Goal: Information Seeking & Learning: Learn about a topic

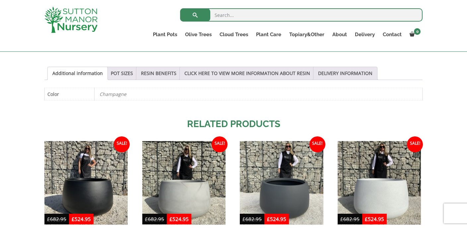
scroll to position [291, 0]
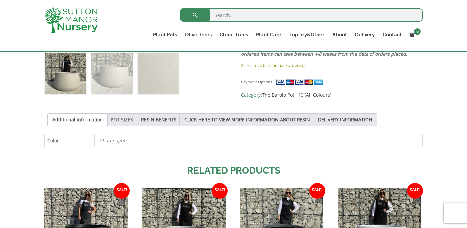
click at [125, 116] on link "POT SIZES" at bounding box center [122, 119] width 22 height 13
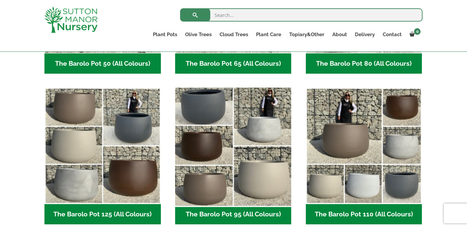
click at [253, 129] on img "Visit product category The Barolo Pot 95 (All Colours)" at bounding box center [233, 146] width 122 height 122
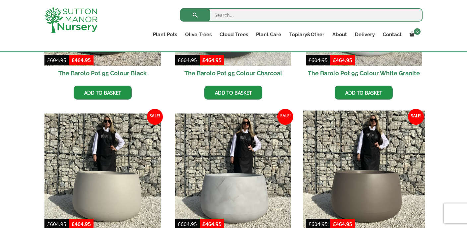
scroll to position [173, 0]
